Goal: Transaction & Acquisition: Purchase product/service

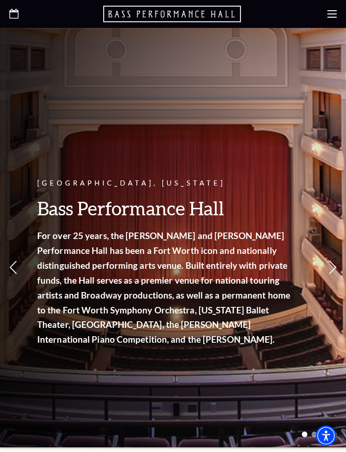
click at [336, 13] on icon at bounding box center [332, 13] width 9 height 9
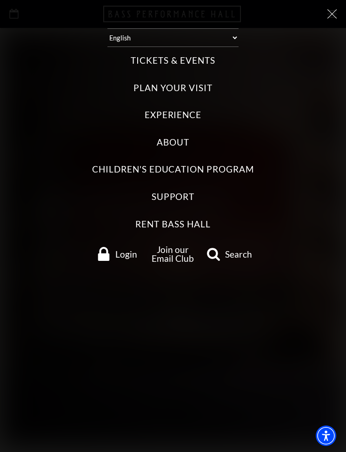
click at [156, 57] on label "Tickets & Events" at bounding box center [173, 60] width 84 height 13
click at [0, 0] on Events "Tickets & Events" at bounding box center [0, 0] width 0 height 0
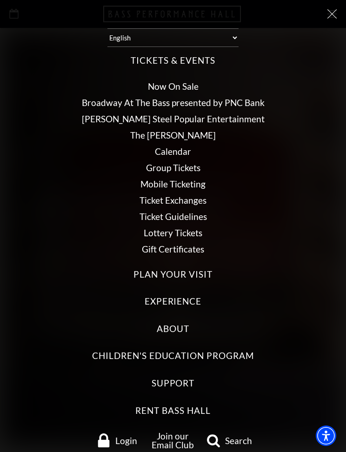
click at [161, 81] on link "Now On Sale" at bounding box center [173, 86] width 51 height 11
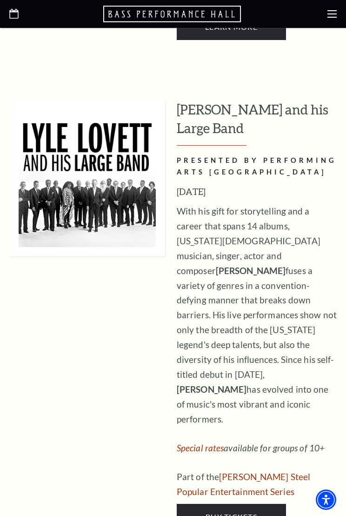
scroll to position [893, 0]
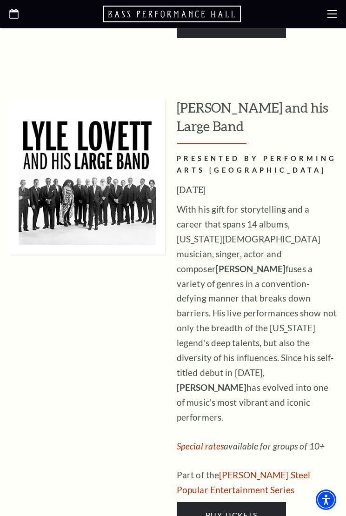
click at [266, 452] on link "Buy Tickets" at bounding box center [231, 515] width 109 height 26
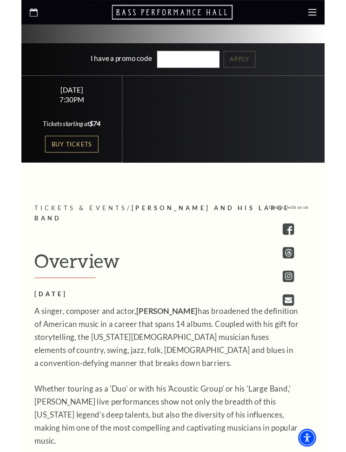
scroll to position [391, 0]
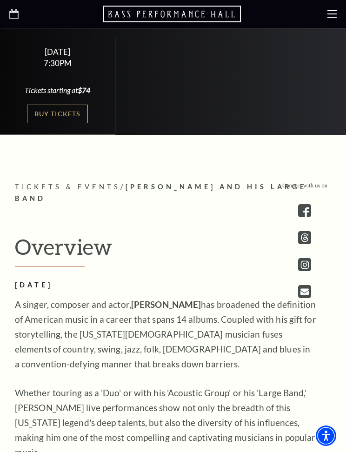
click at [54, 119] on link "Buy Tickets" at bounding box center [57, 114] width 60 height 19
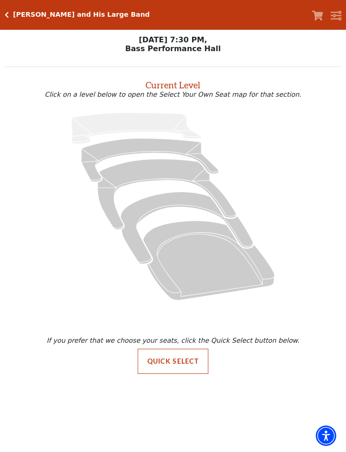
click at [110, 206] on icon "Mezzanine - Seats Available: 47" at bounding box center [167, 194] width 139 height 71
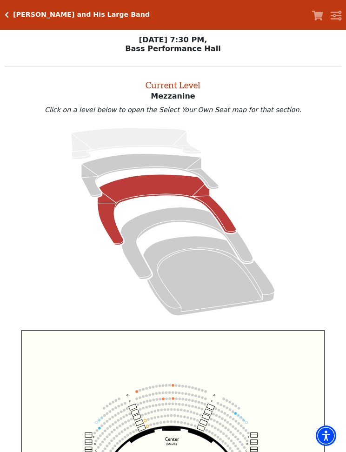
click at [188, 219] on icon "Box Tier - Seats Available: 8" at bounding box center [187, 244] width 133 height 72
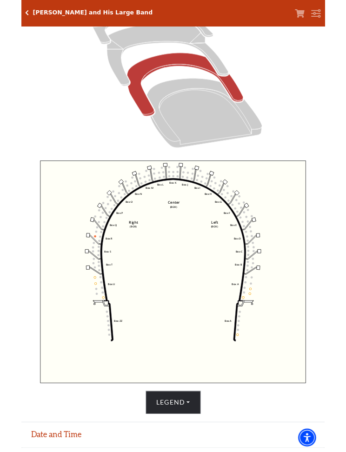
scroll to position [260, 0]
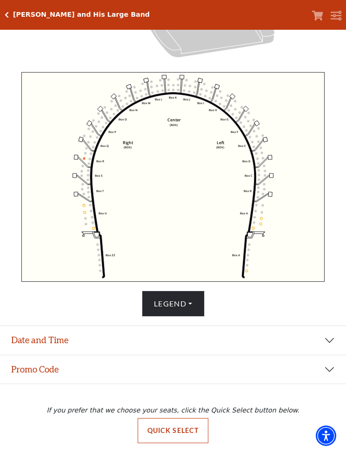
click at [195, 309] on button "Legend" at bounding box center [173, 304] width 63 height 26
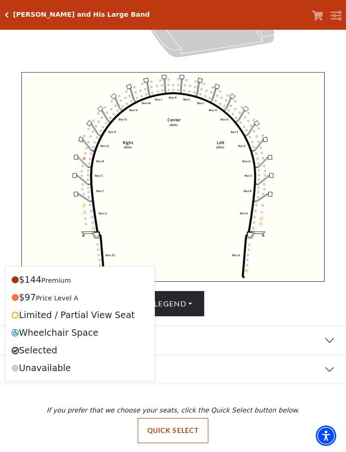
click at [201, 305] on button "Legend" at bounding box center [173, 304] width 63 height 26
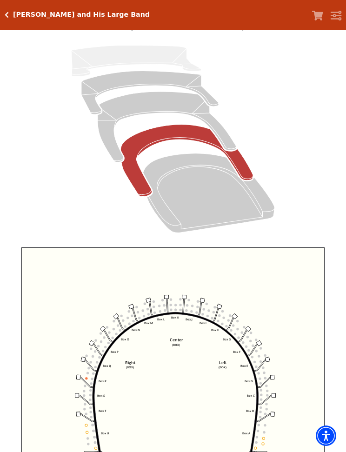
scroll to position [9, 0]
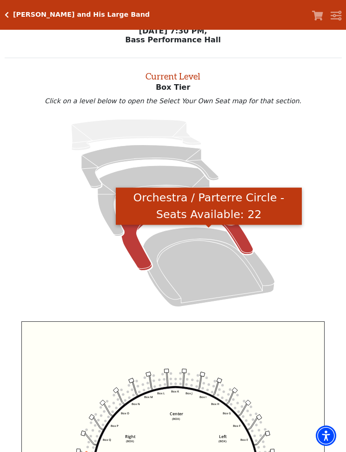
click at [263, 273] on icon "Orchestra / Parterre Circle - Seats Available: 22" at bounding box center [209, 268] width 132 height 80
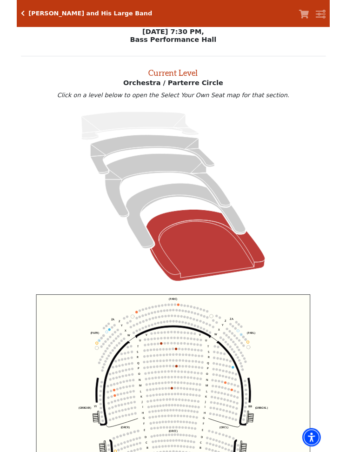
scroll to position [0, 0]
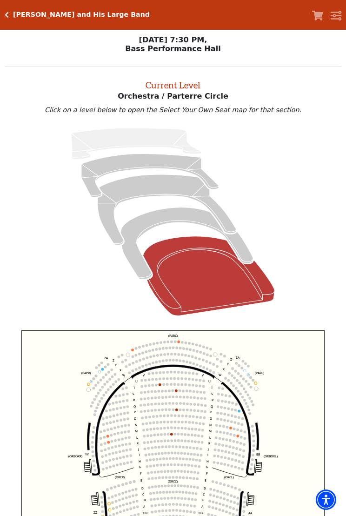
click at [194, 172] on icon "Lower Gallery - Seats Available: 206" at bounding box center [149, 176] width 137 height 44
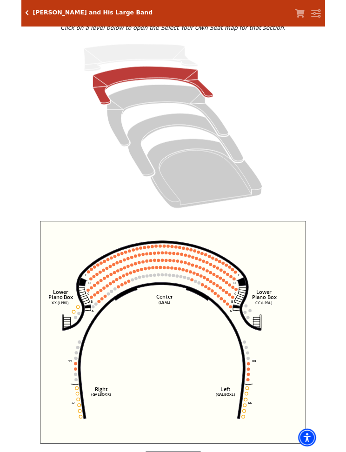
scroll to position [260, 0]
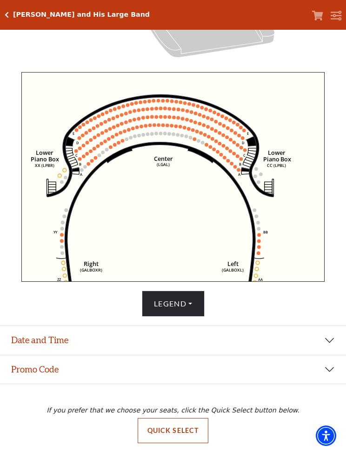
click at [197, 304] on button "Legend" at bounding box center [173, 304] width 63 height 26
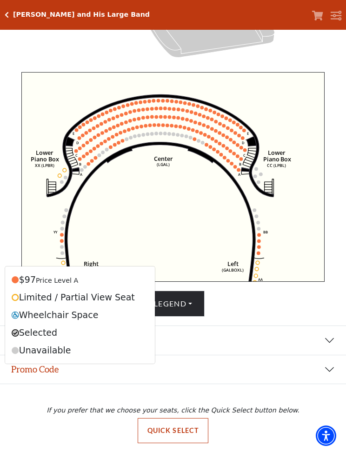
click at [201, 305] on button "Legend" at bounding box center [173, 304] width 63 height 26
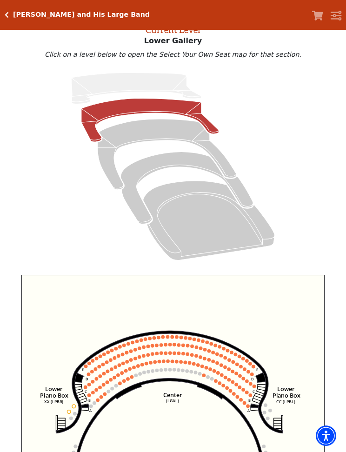
scroll to position [0, 0]
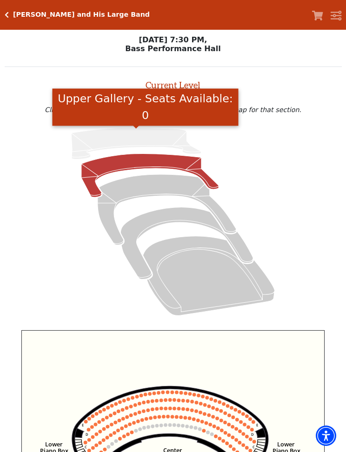
click at [171, 139] on icon "Upper Gallery - Seats Available: 0" at bounding box center [136, 143] width 130 height 31
click at [172, 146] on icon "Upper Gallery - Seats Available: 0" at bounding box center [136, 143] width 130 height 31
click at [178, 166] on icon "Lower Gallery - Seats Available: 206" at bounding box center [149, 176] width 137 height 44
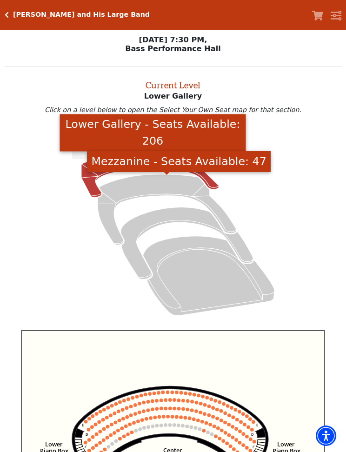
click at [186, 190] on icon "Mezzanine - Seats Available: 47" at bounding box center [167, 209] width 139 height 71
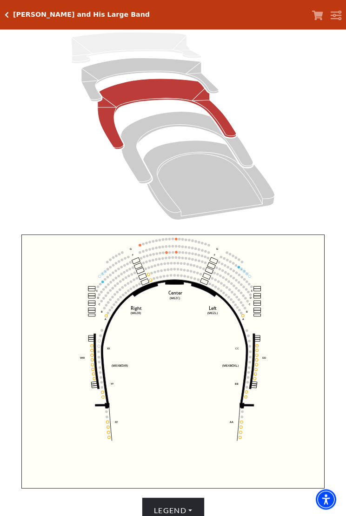
scroll to position [96, 0]
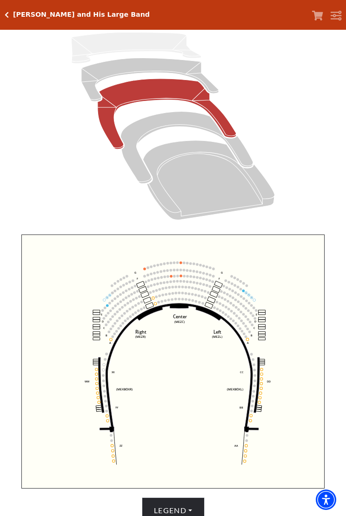
click at [248, 153] on icon "Box Tier - Seats Available: 8" at bounding box center [187, 148] width 133 height 72
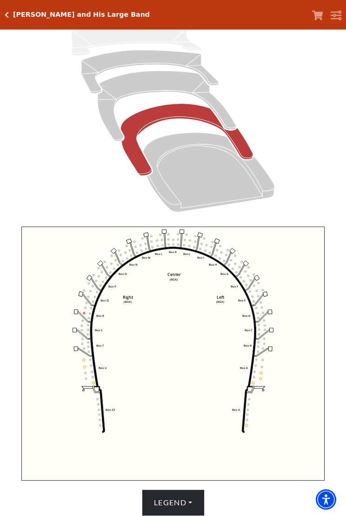
scroll to position [103, 0]
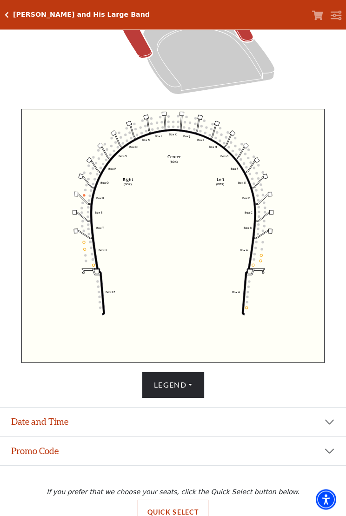
click at [198, 386] on button "Legend" at bounding box center [173, 385] width 63 height 26
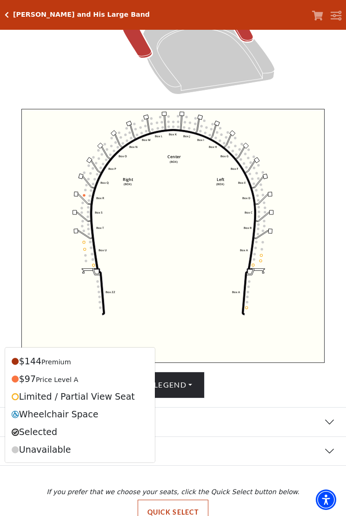
click at [200, 389] on button "Legend" at bounding box center [173, 385] width 63 height 26
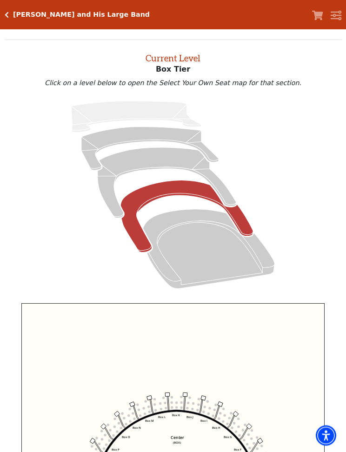
scroll to position [0, 0]
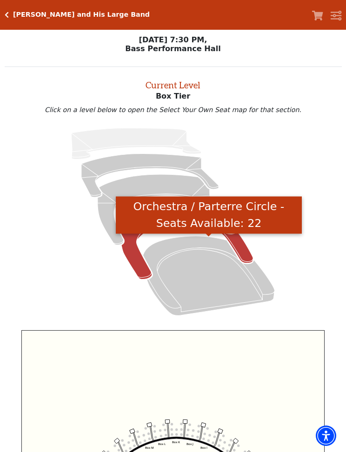
click at [239, 279] on icon "Orchestra / Parterre Circle - Seats Available: 22" at bounding box center [209, 276] width 132 height 80
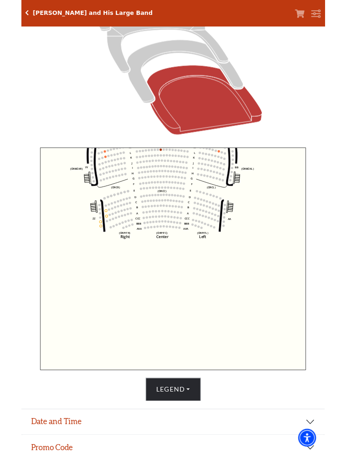
scroll to position [260, 0]
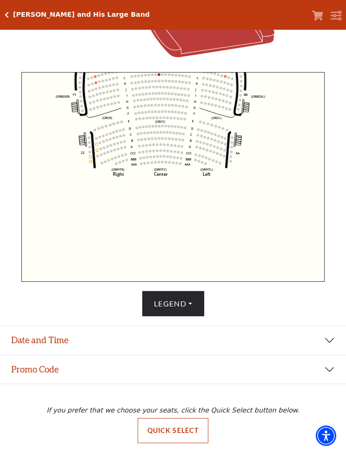
click at [195, 313] on button "Legend" at bounding box center [173, 304] width 63 height 26
